Goal: Task Accomplishment & Management: Use online tool/utility

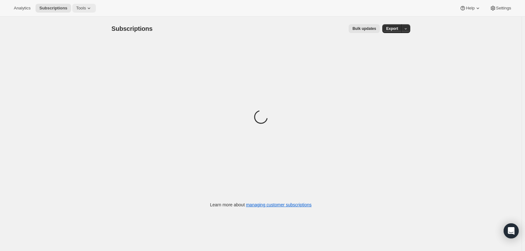
click at [82, 9] on span "Tools" at bounding box center [81, 8] width 10 height 5
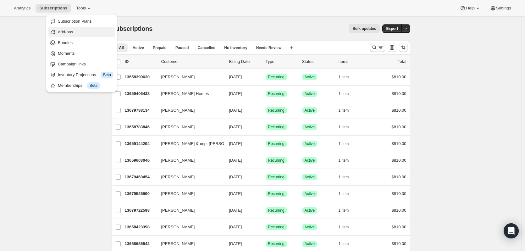
click at [69, 33] on span "Add-ons" at bounding box center [65, 32] width 15 height 5
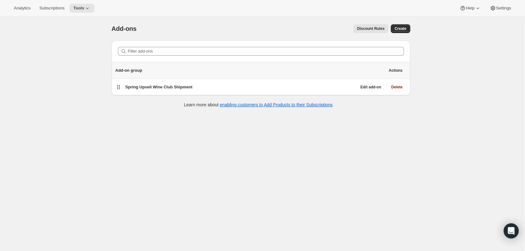
click at [81, 13] on div "Analytics Subscriptions Tools Help Settings" at bounding box center [262, 8] width 525 height 17
click at [81, 9] on span "Tools" at bounding box center [78, 8] width 11 height 5
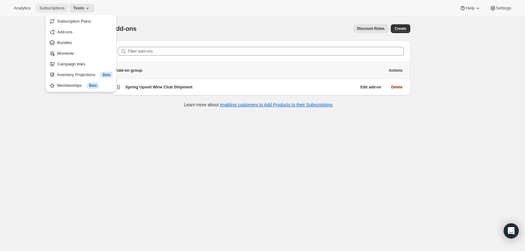
click at [53, 8] on span "Subscriptions" at bounding box center [51, 8] width 25 height 5
